Goal: Information Seeking & Learning: Learn about a topic

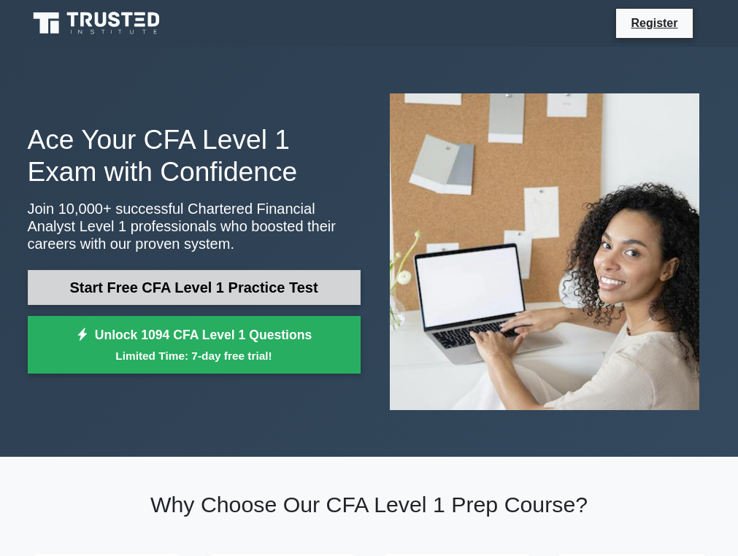
click at [235, 292] on link "Start Free CFA Level 1 Practice Test" at bounding box center [194, 287] width 333 height 35
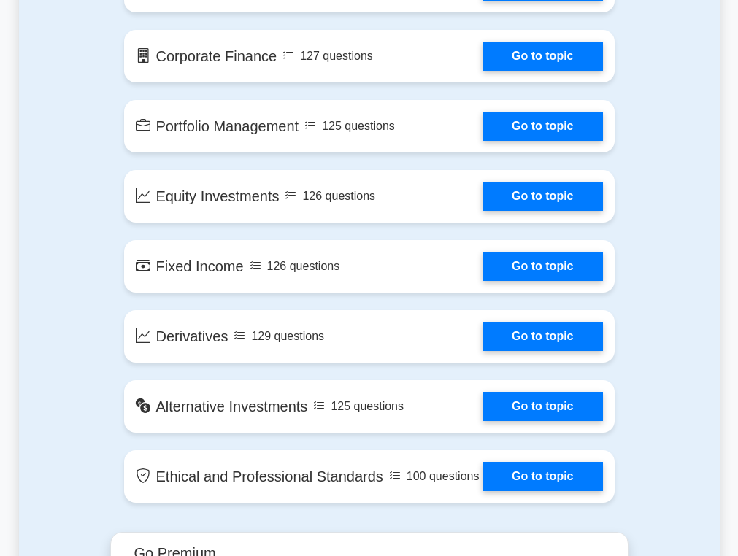
scroll to position [1095, 0]
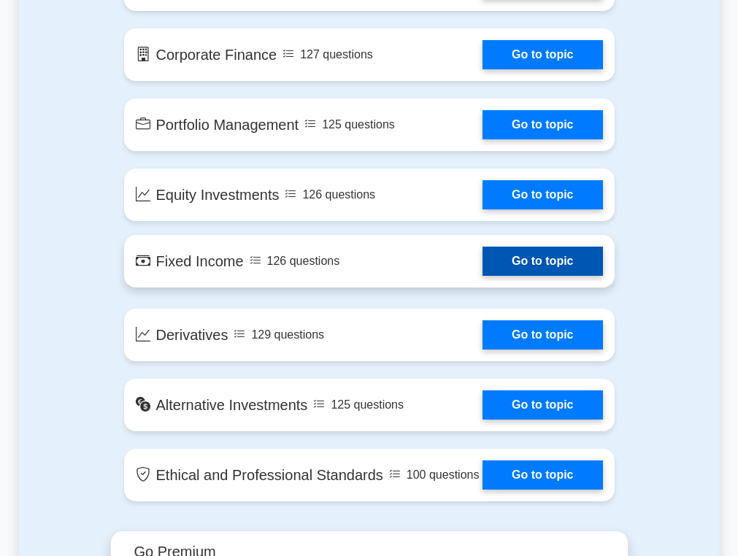
click at [531, 260] on link "Go to topic" at bounding box center [542, 261] width 120 height 29
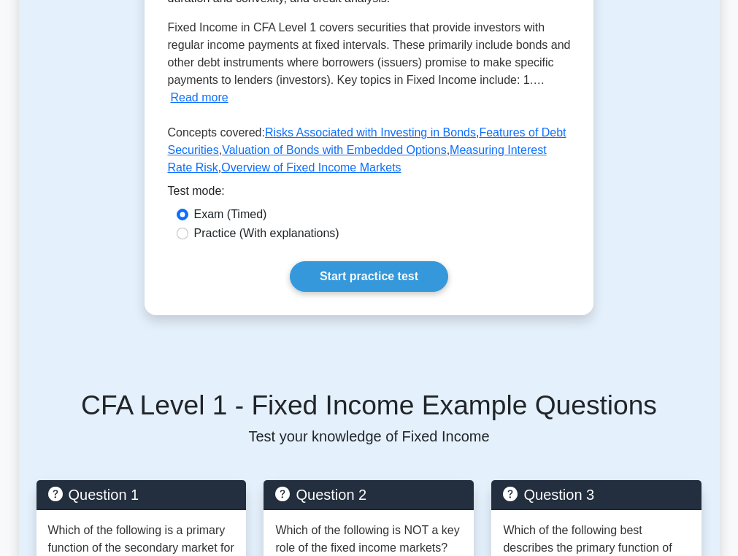
scroll to position [412, 0]
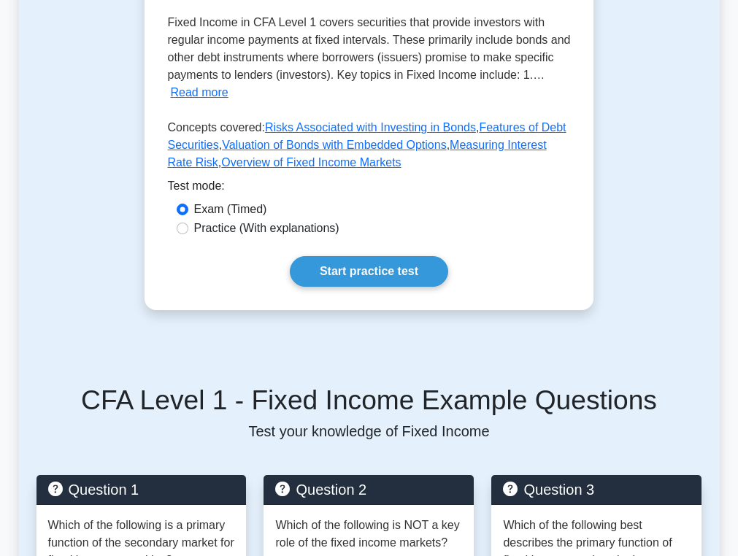
click at [293, 228] on label "Practice (With explanations)" at bounding box center [266, 229] width 145 height 18
click at [188, 228] on input "Practice (With explanations)" at bounding box center [183, 229] width 12 height 12
radio input "true"
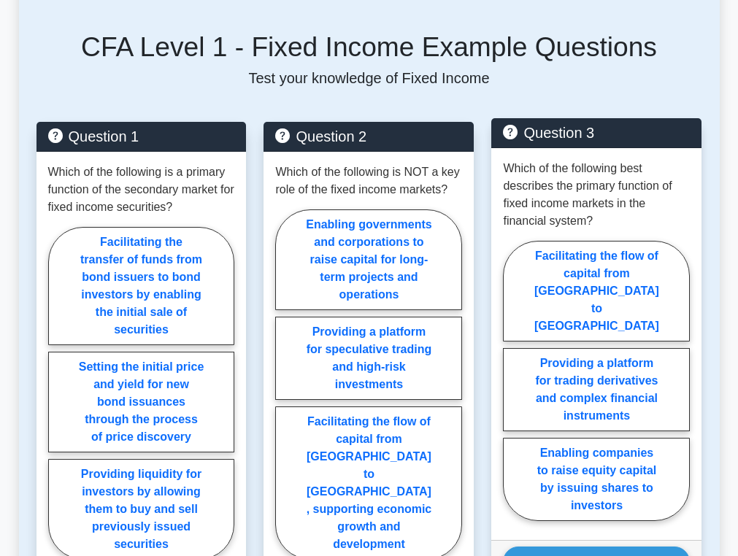
scroll to position [776, 0]
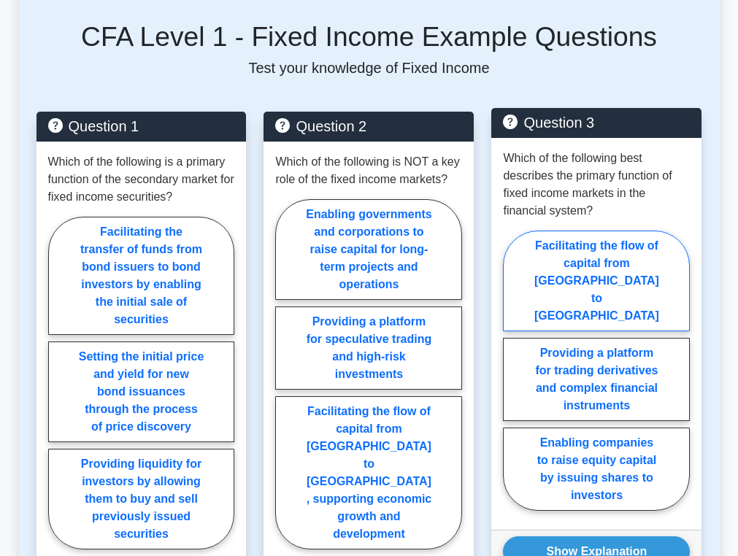
click at [628, 258] on label "Facilitating the flow of capital from [GEOGRAPHIC_DATA] to [GEOGRAPHIC_DATA]" at bounding box center [596, 281] width 187 height 101
click at [512, 370] on input "Facilitating the flow of capital from [GEOGRAPHIC_DATA] to [GEOGRAPHIC_DATA]" at bounding box center [507, 374] width 9 height 9
radio input "true"
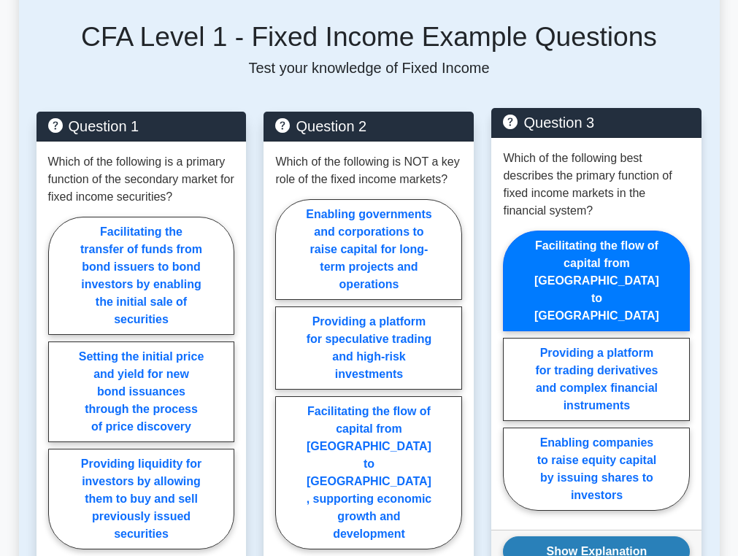
click at [622, 537] on button "Show Explanation" at bounding box center [596, 552] width 187 height 31
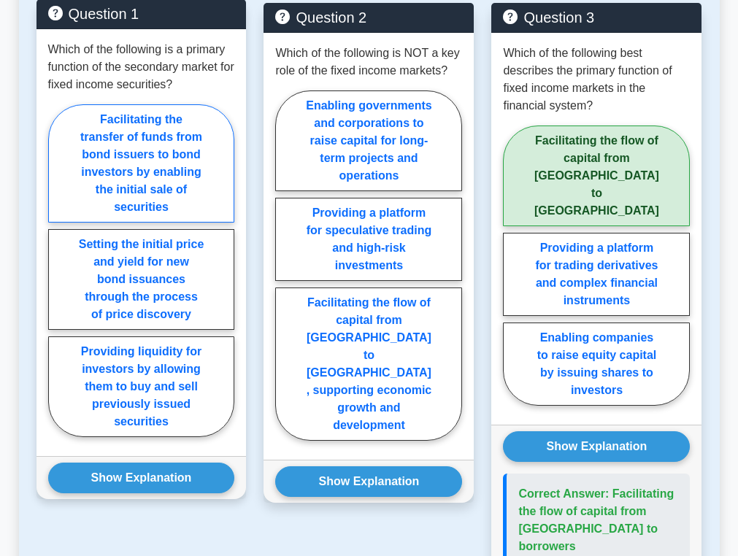
scroll to position [886, 0]
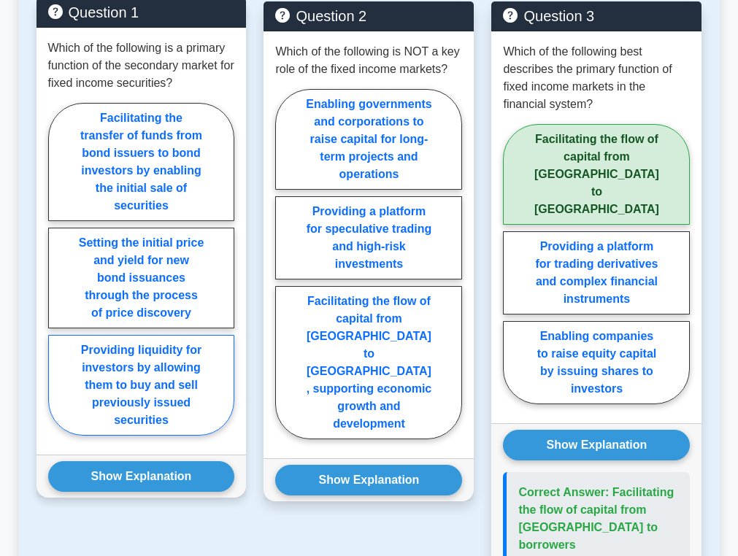
click at [160, 377] on label "Providing liquidity for investors by allowing them to buy and sell previously i…" at bounding box center [141, 385] width 187 height 101
click at [58, 278] on input "Providing liquidity for investors by allowing them to buy and sell previously i…" at bounding box center [52, 273] width 9 height 9
radio input "true"
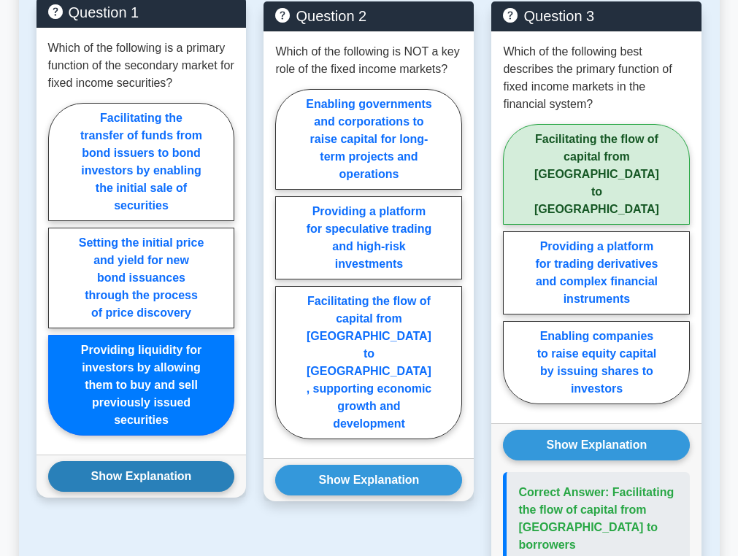
click at [158, 479] on button "Show Explanation" at bounding box center [141, 476] width 187 height 31
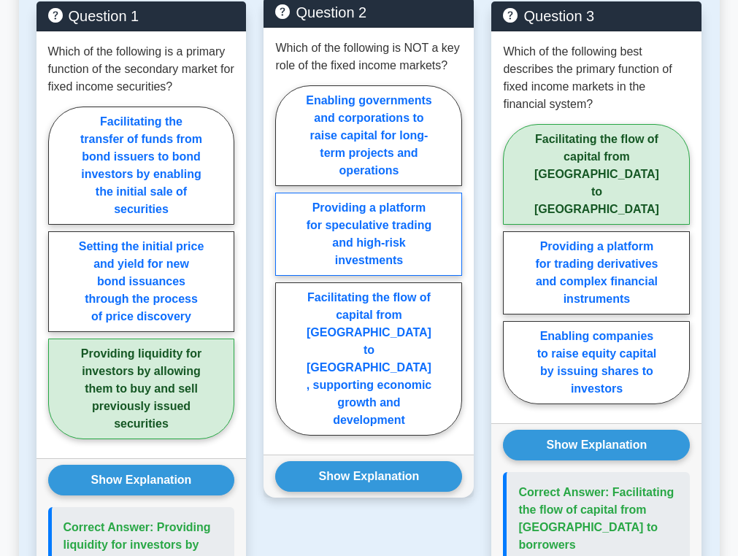
click at [425, 243] on label "Providing a platform for speculative trading and high-risk investments" at bounding box center [368, 234] width 187 height 83
click at [285, 260] on input "Providing a platform for speculative trading and high-risk investments" at bounding box center [279, 264] width 9 height 9
radio input "true"
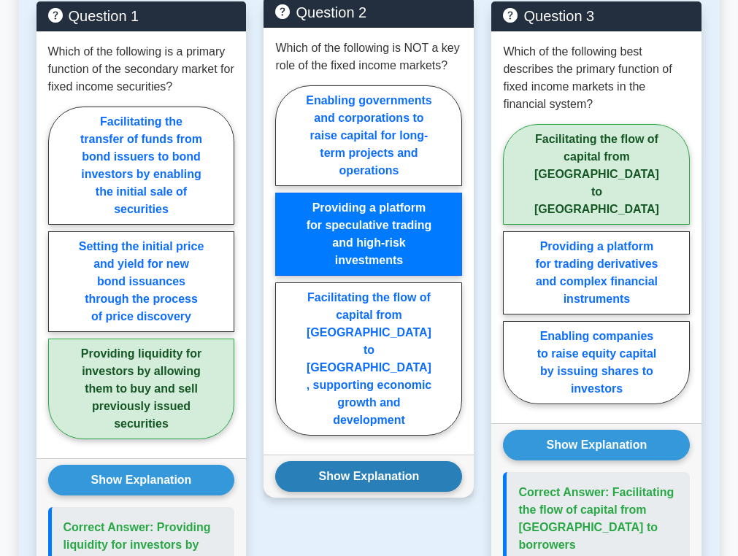
click at [425, 461] on button "Show Explanation" at bounding box center [368, 476] width 187 height 31
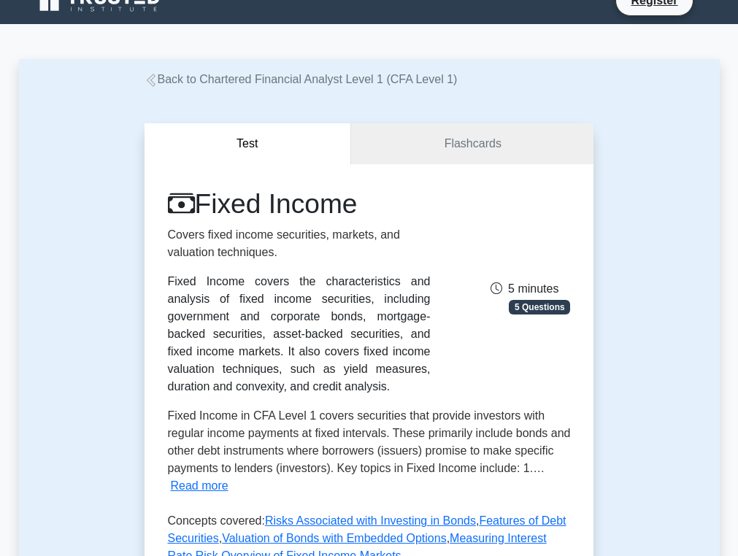
scroll to position [20, 0]
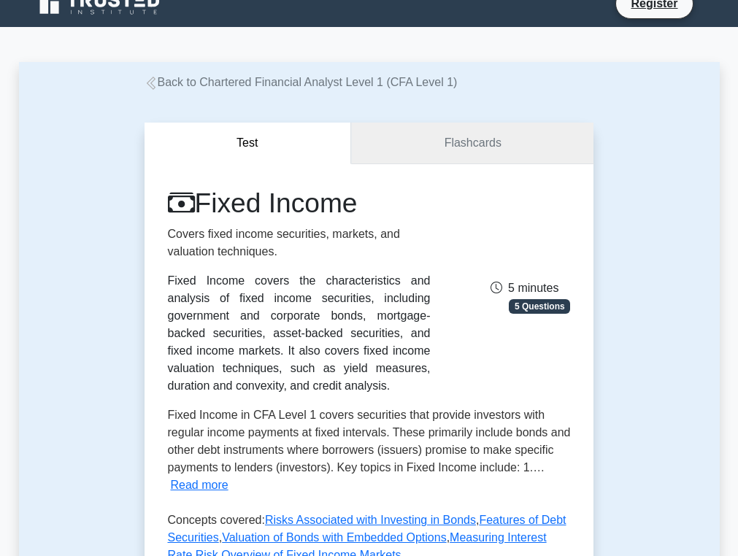
click at [461, 139] on link "Flashcards" at bounding box center [472, 144] width 242 height 42
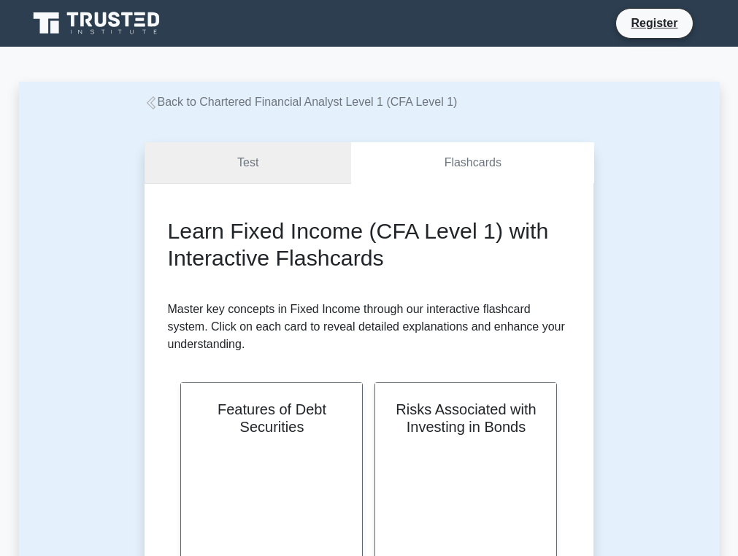
click at [266, 161] on link "Test" at bounding box center [248, 163] width 207 height 42
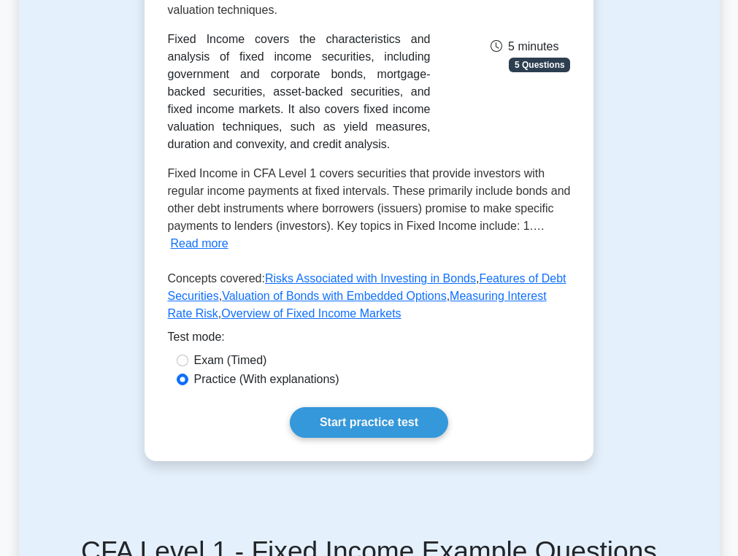
scroll to position [292, 0]
